Goal: Find specific page/section: Find specific page/section

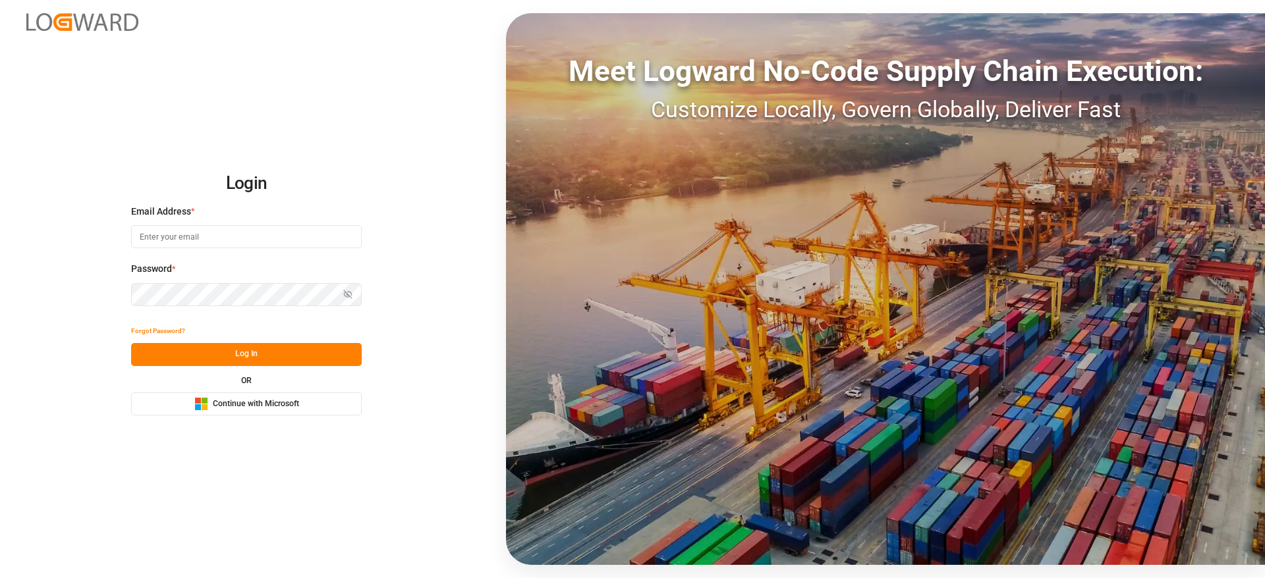
click at [246, 406] on span "Continue with Microsoft" at bounding box center [256, 404] width 86 height 12
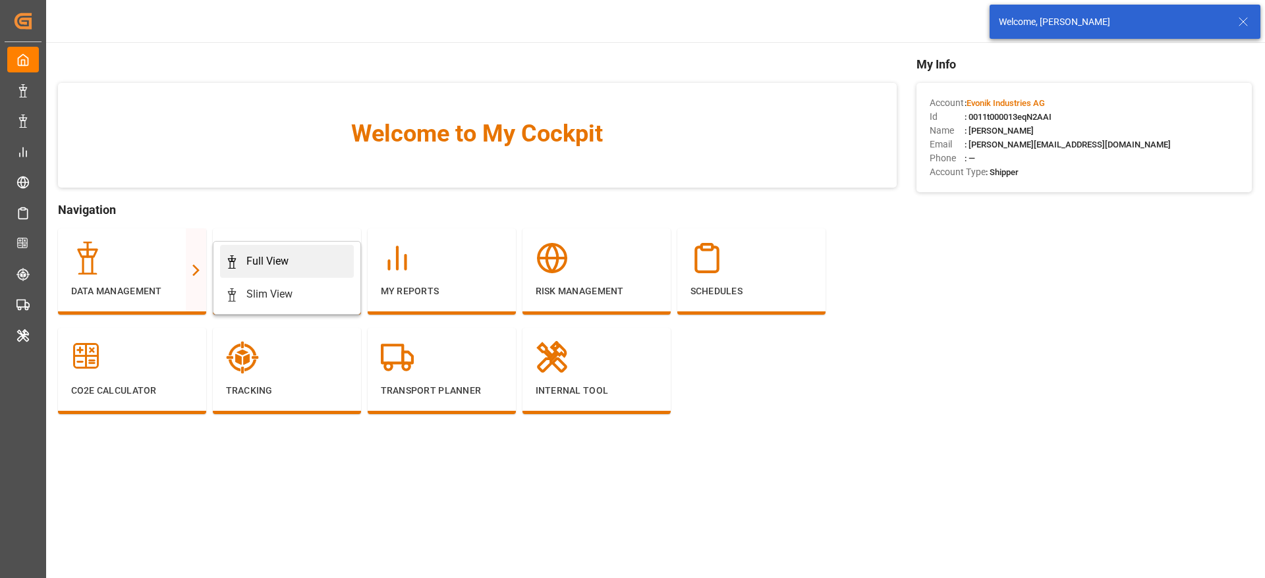
click at [255, 264] on div "Full View" at bounding box center [267, 262] width 42 height 16
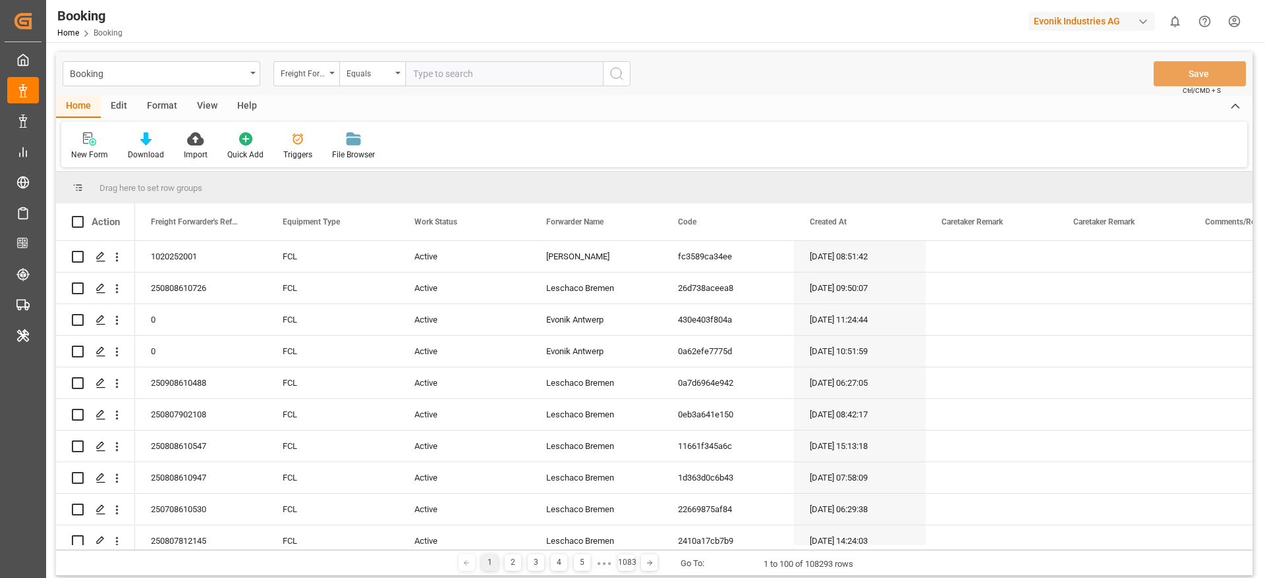
click at [164, 101] on div "Format" at bounding box center [162, 107] width 50 height 22
click at [66, 147] on div "Filter Rows" at bounding box center [90, 146] width 59 height 29
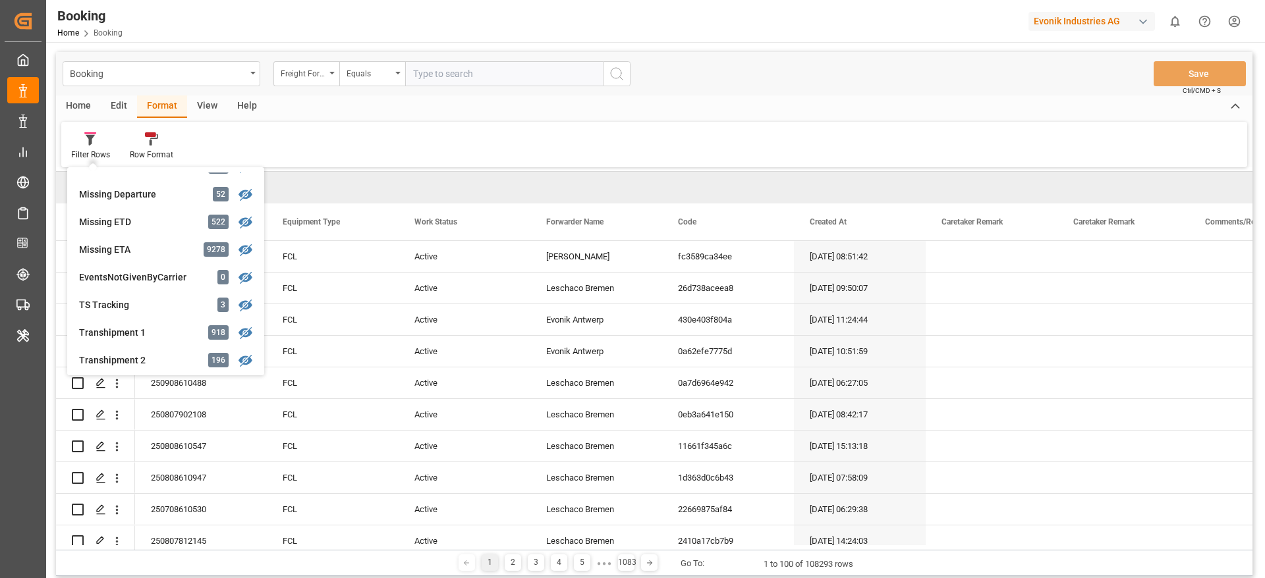
scroll to position [395, 0]
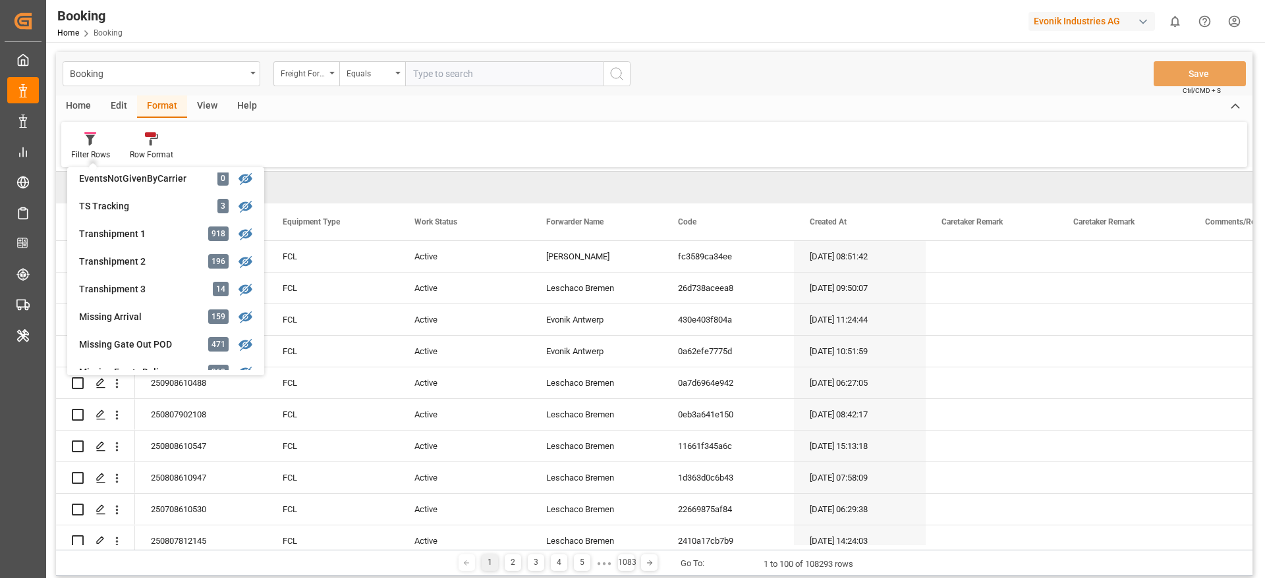
click at [1085, 22] on div "Evonik Industries AG" at bounding box center [1091, 21] width 126 height 19
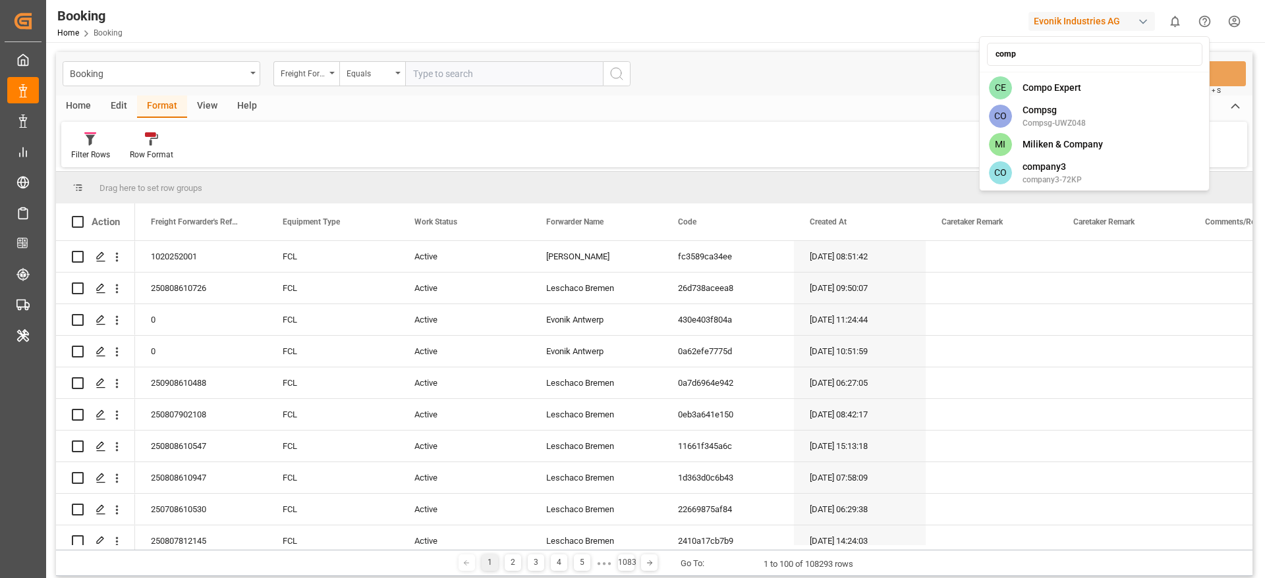
type input "compo"
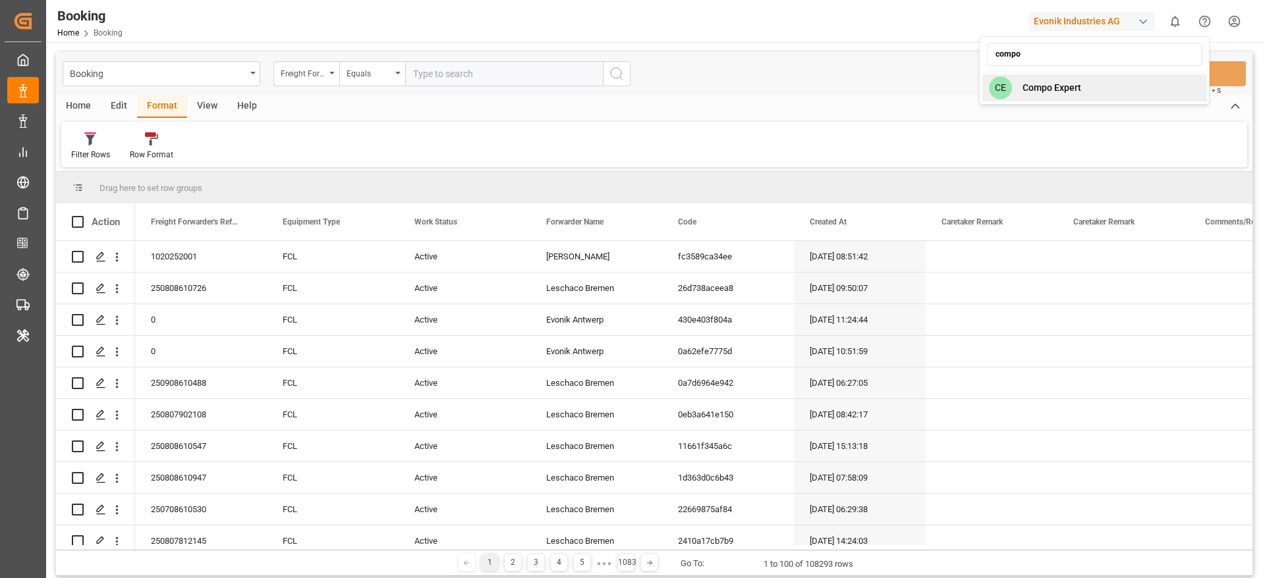
click at [1078, 90] on span "Compo Expert" at bounding box center [1051, 88] width 59 height 14
